Goal: Information Seeking & Learning: Learn about a topic

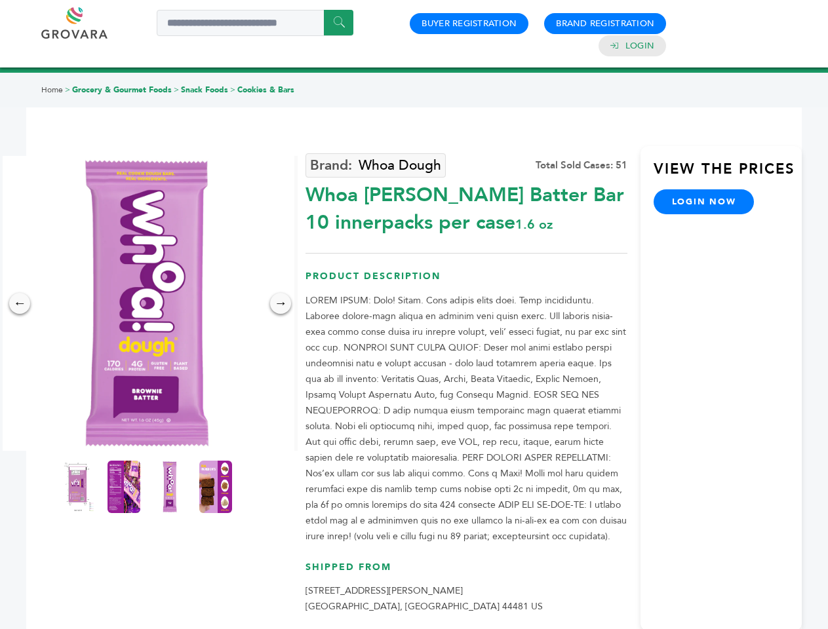
click at [147, 304] on img at bounding box center [146, 303] width 295 height 295
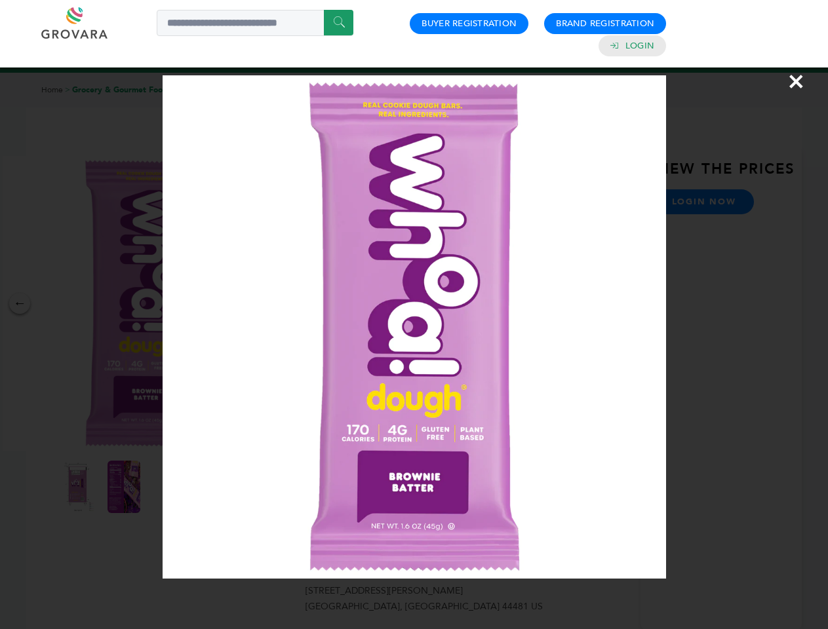
click at [20, 304] on div "×" at bounding box center [414, 314] width 828 height 629
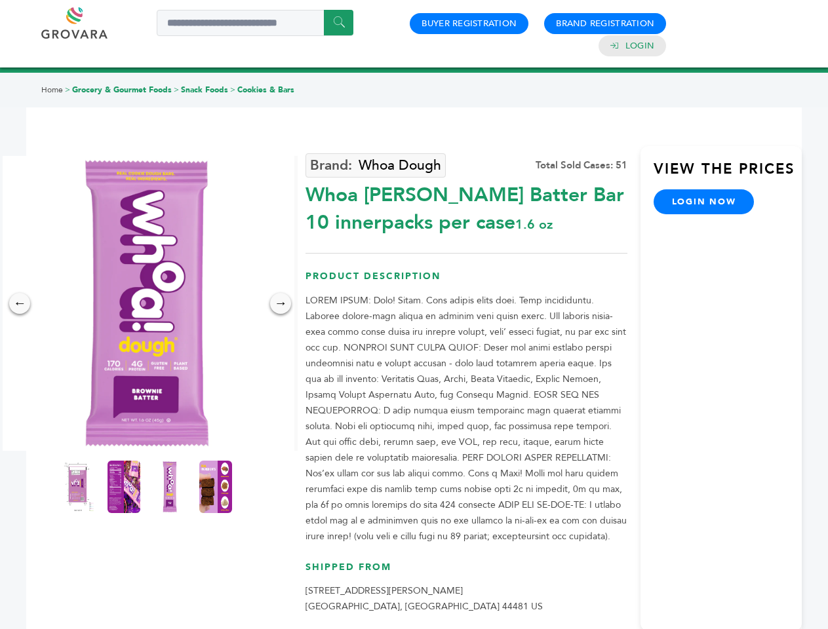
click at [281, 304] on div "→" at bounding box center [280, 303] width 21 height 21
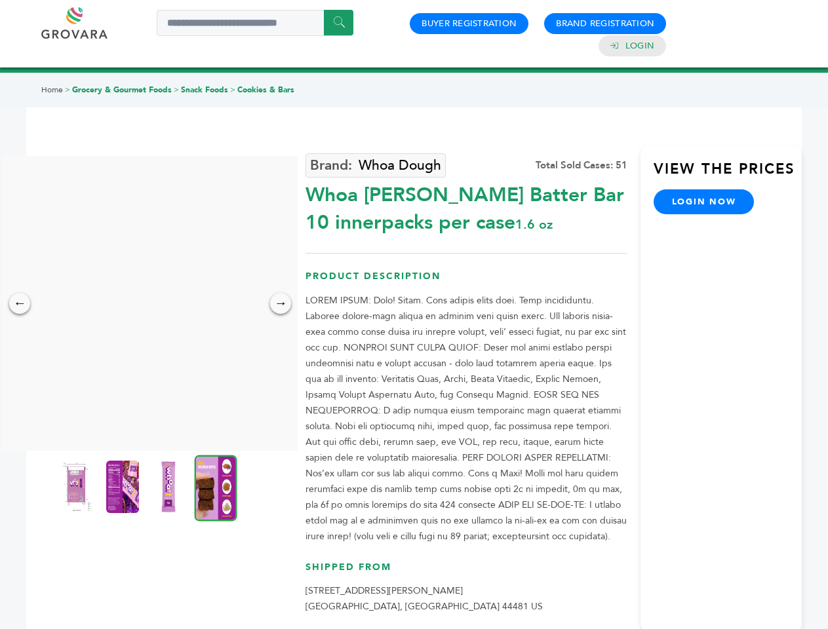
click at [78, 487] on img at bounding box center [76, 487] width 33 height 52
click at [0, 0] on div "×" at bounding box center [0, 0] width 0 height 0
click at [170, 487] on img at bounding box center [168, 487] width 33 height 52
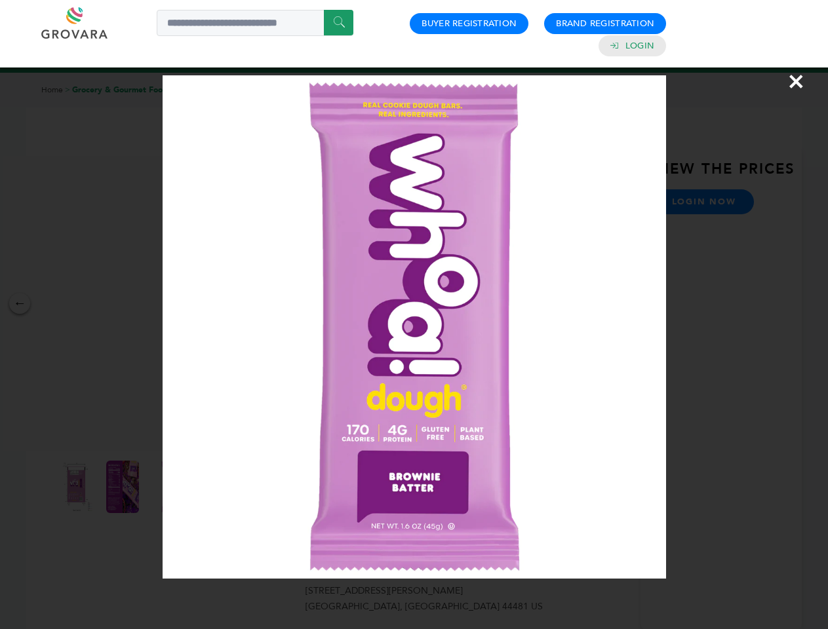
click at [216, 487] on div "×" at bounding box center [414, 314] width 828 height 629
